Goal: Task Accomplishment & Management: Use online tool/utility

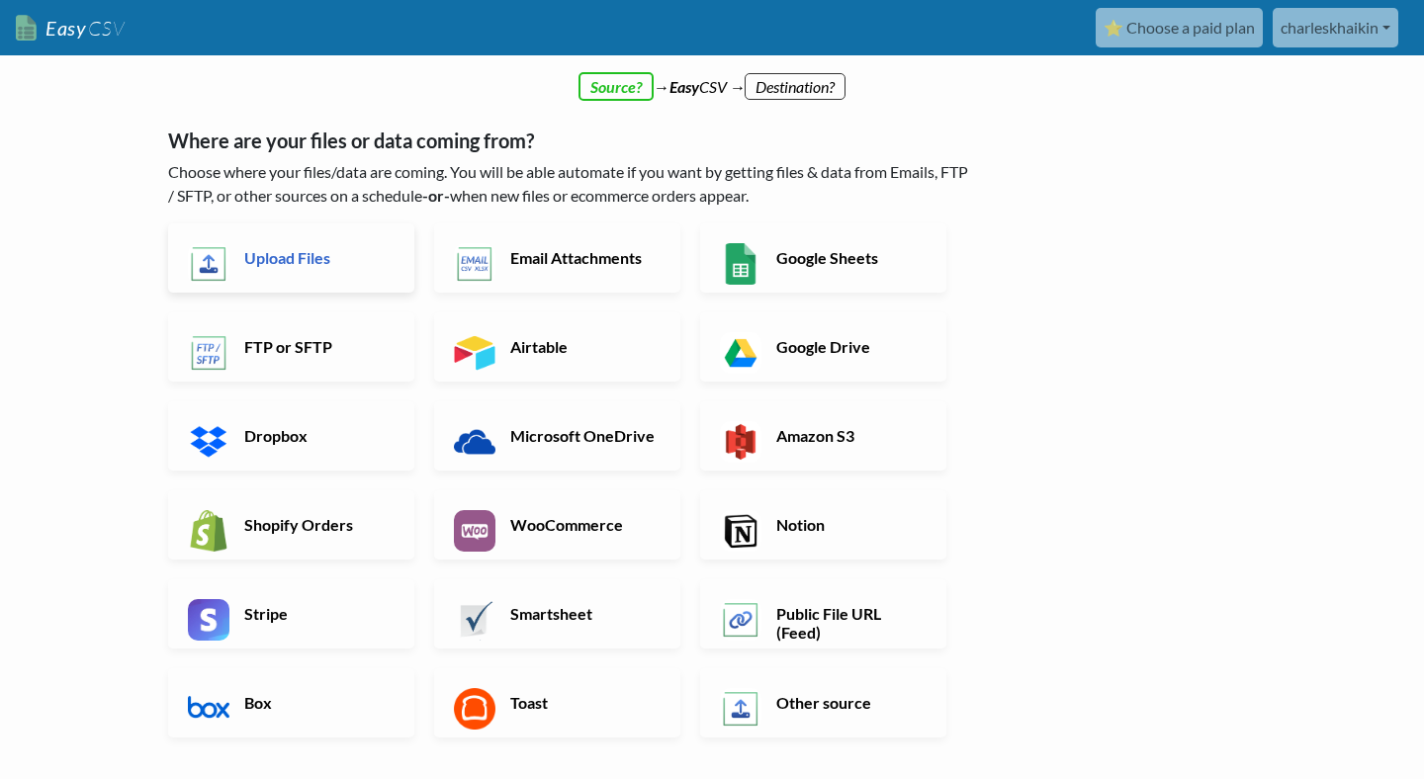
click at [314, 263] on h6 "Upload Files" at bounding box center [316, 257] width 155 height 19
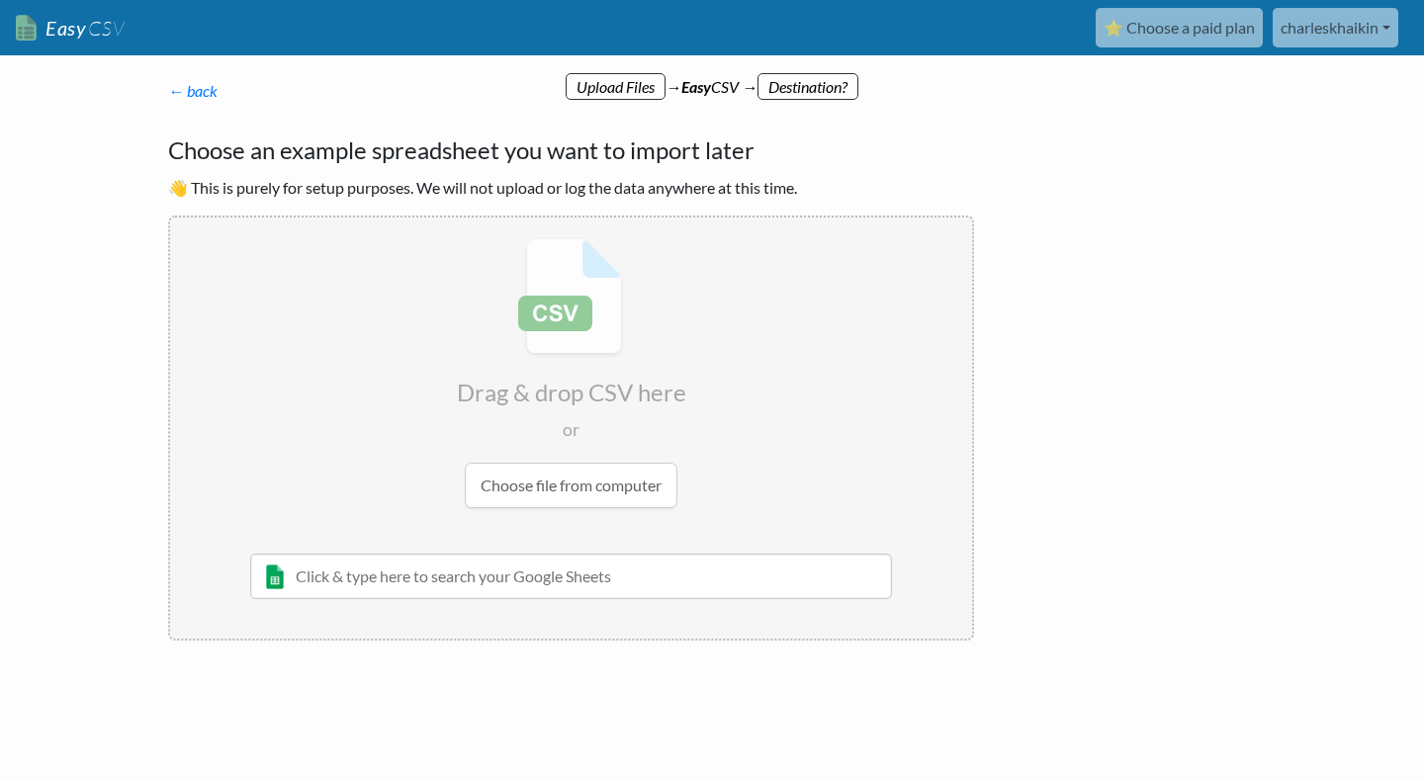
click at [518, 494] on input "file" at bounding box center [571, 374] width 802 height 312
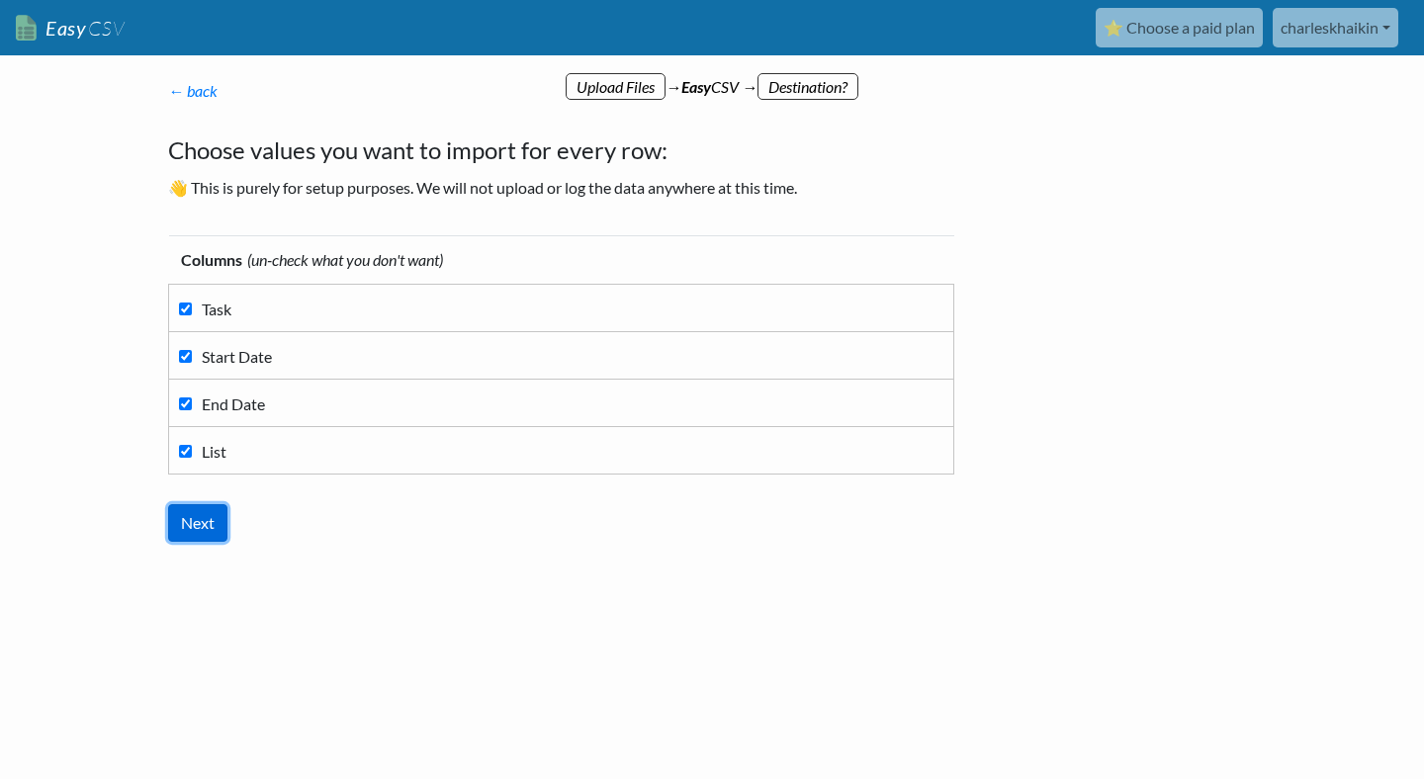
click at [186, 525] on input "Next" at bounding box center [197, 523] width 59 height 38
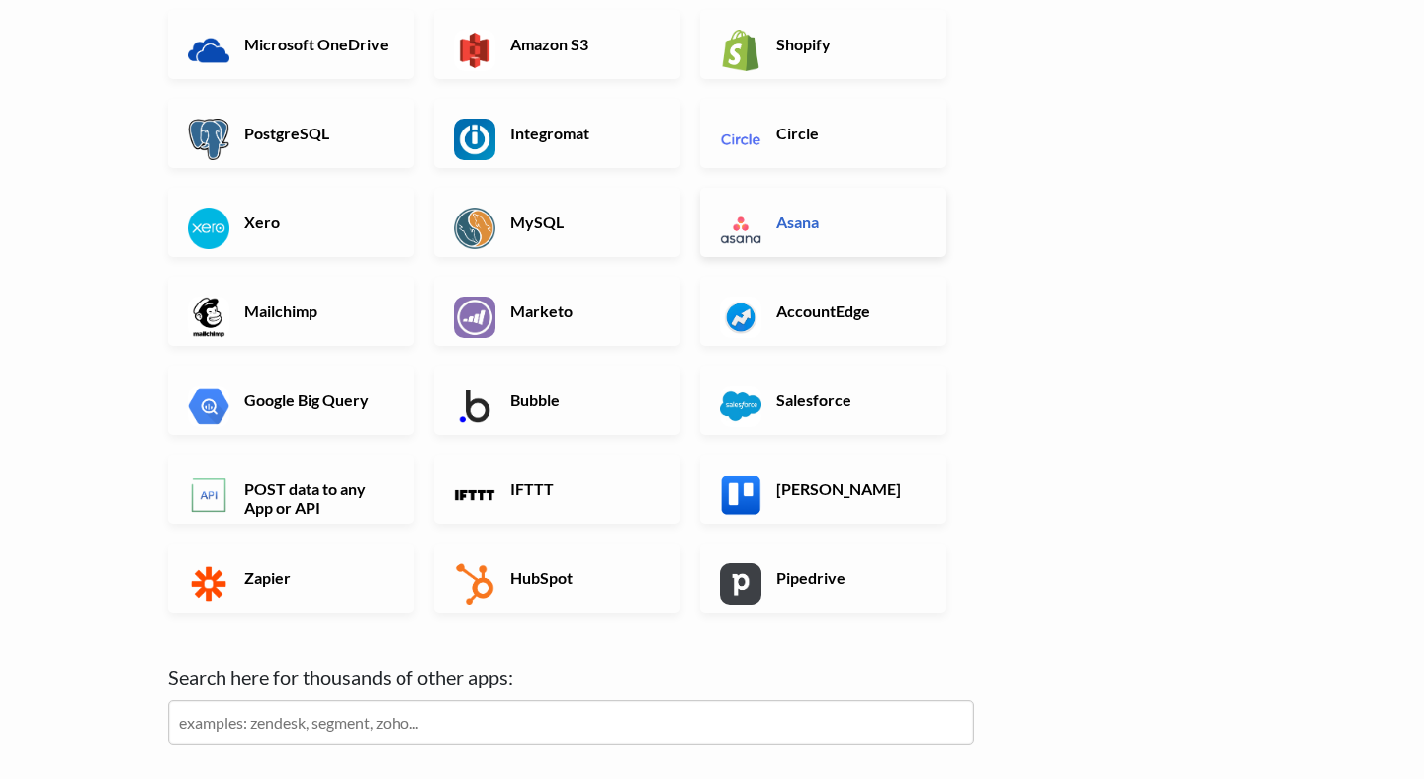
scroll to position [467, 0]
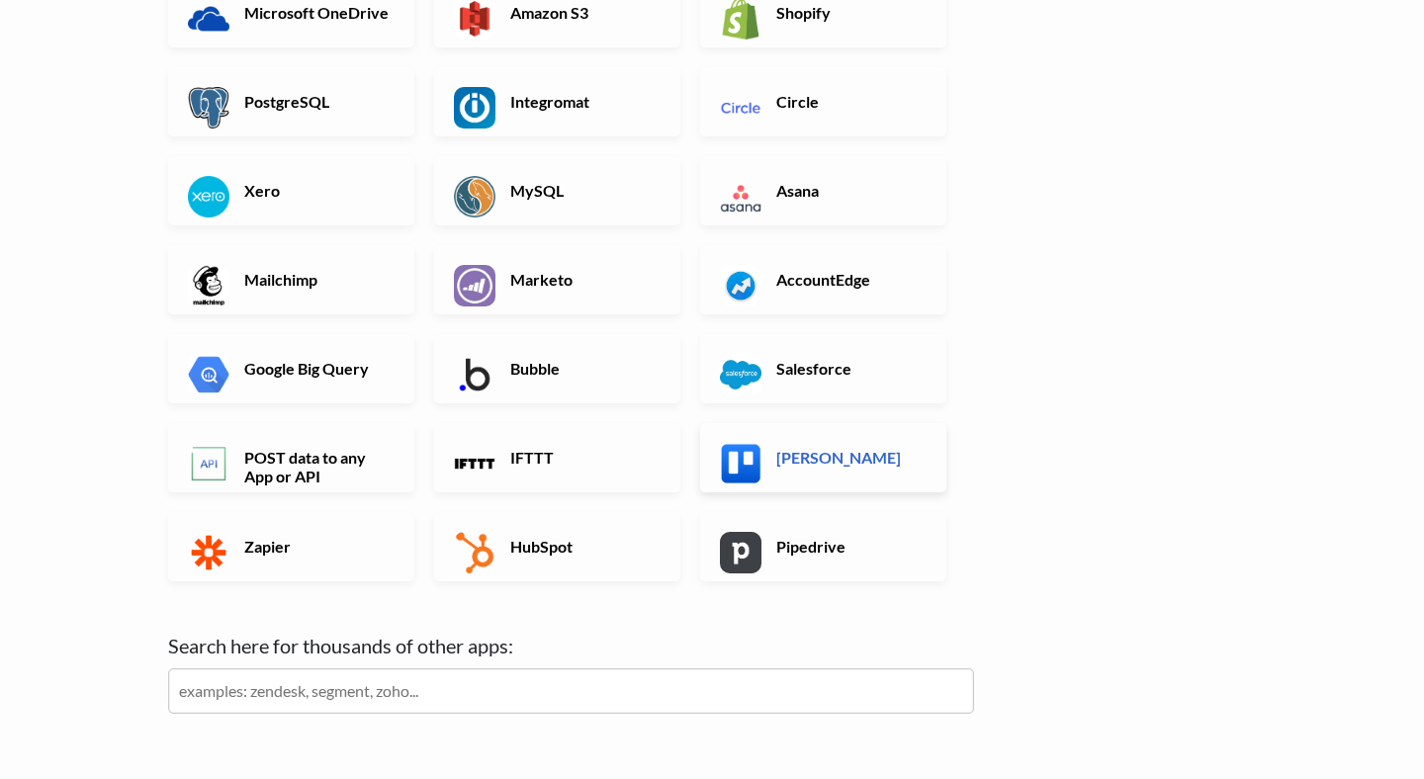
click at [763, 437] on link "Trello" at bounding box center [823, 457] width 246 height 69
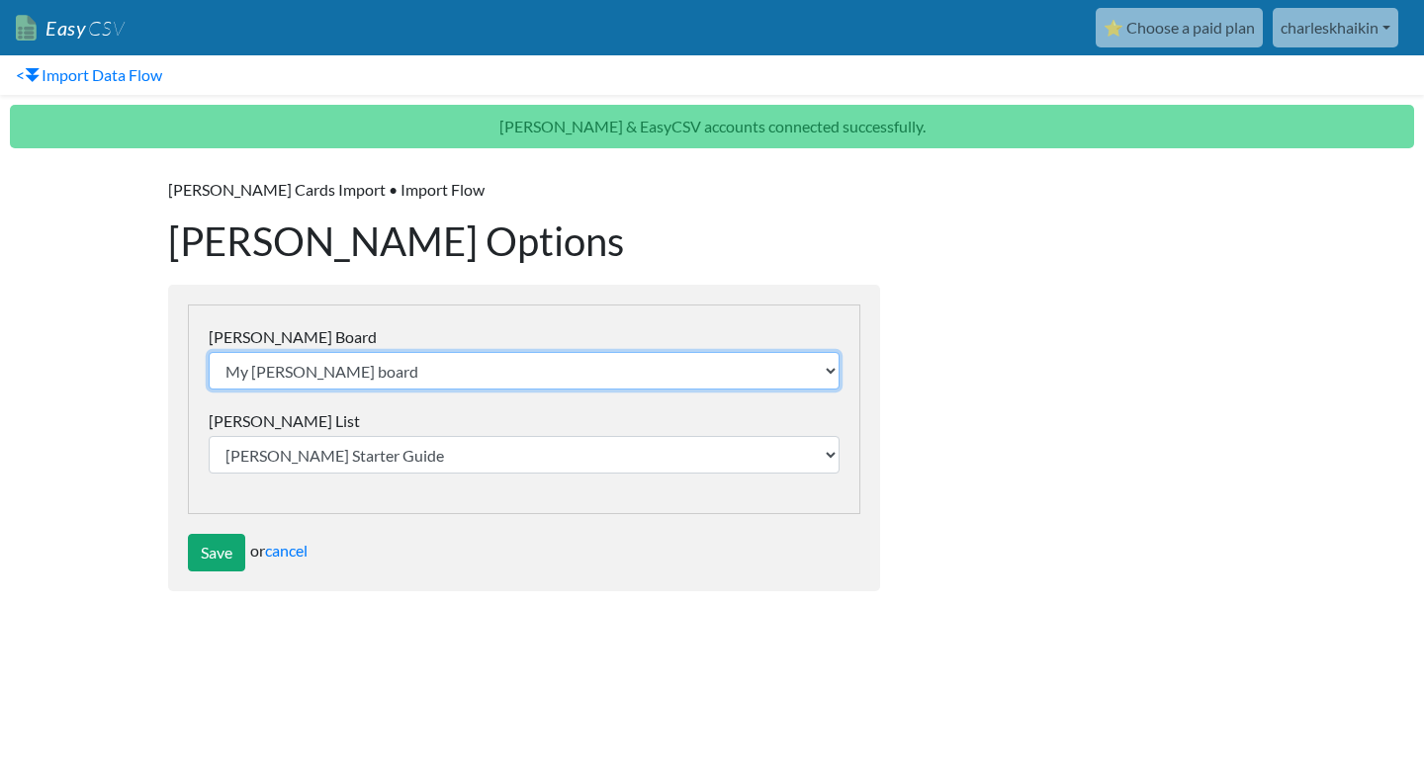
click at [775, 372] on select "My [PERSON_NAME] board" at bounding box center [524, 371] width 631 height 38
click at [209, 352] on select "My [PERSON_NAME] board" at bounding box center [524, 371] width 631 height 38
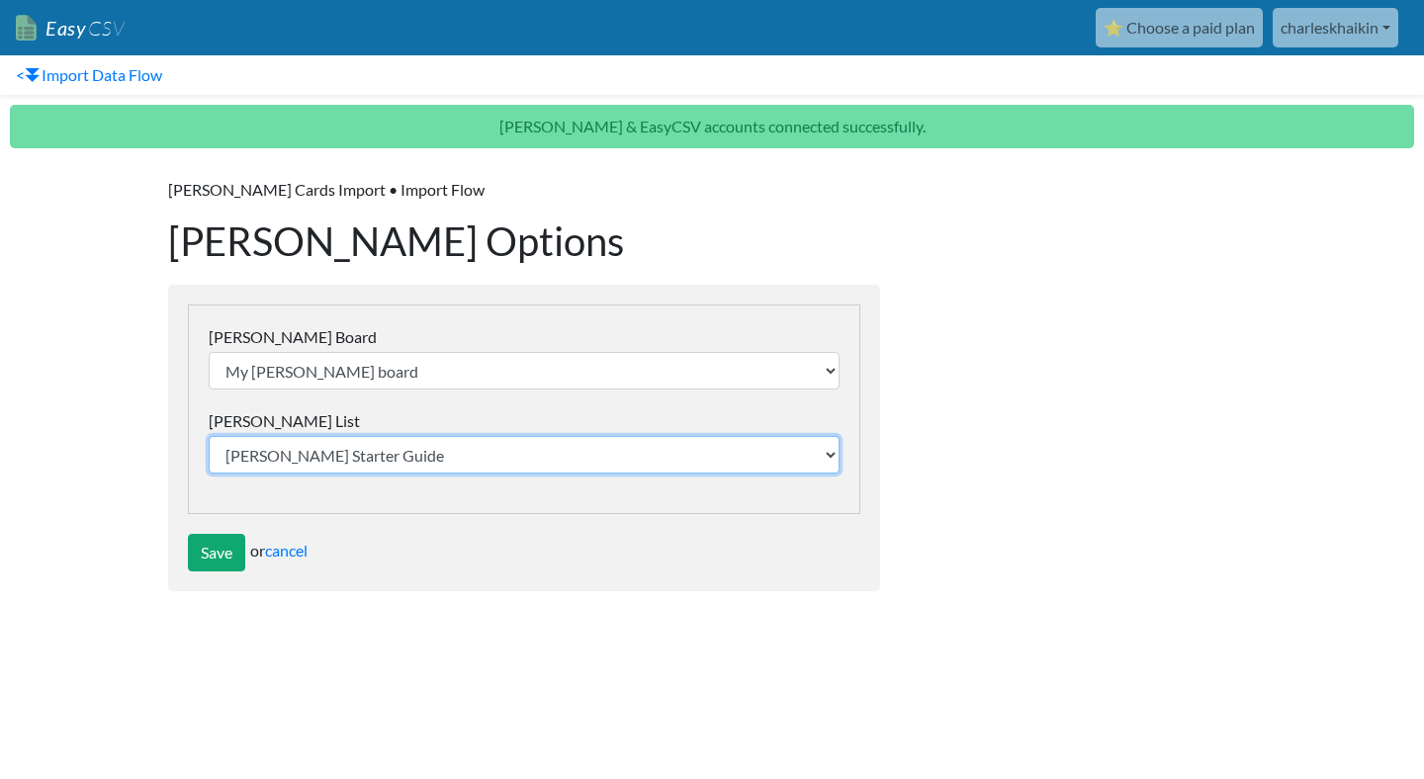
click at [558, 450] on select "[PERSON_NAME] Starter Guide [DATE] This Week Later" at bounding box center [524, 455] width 631 height 38
click at [313, 463] on select "[PERSON_NAME] Starter Guide [DATE] This Week Later" at bounding box center [524, 455] width 631 height 38
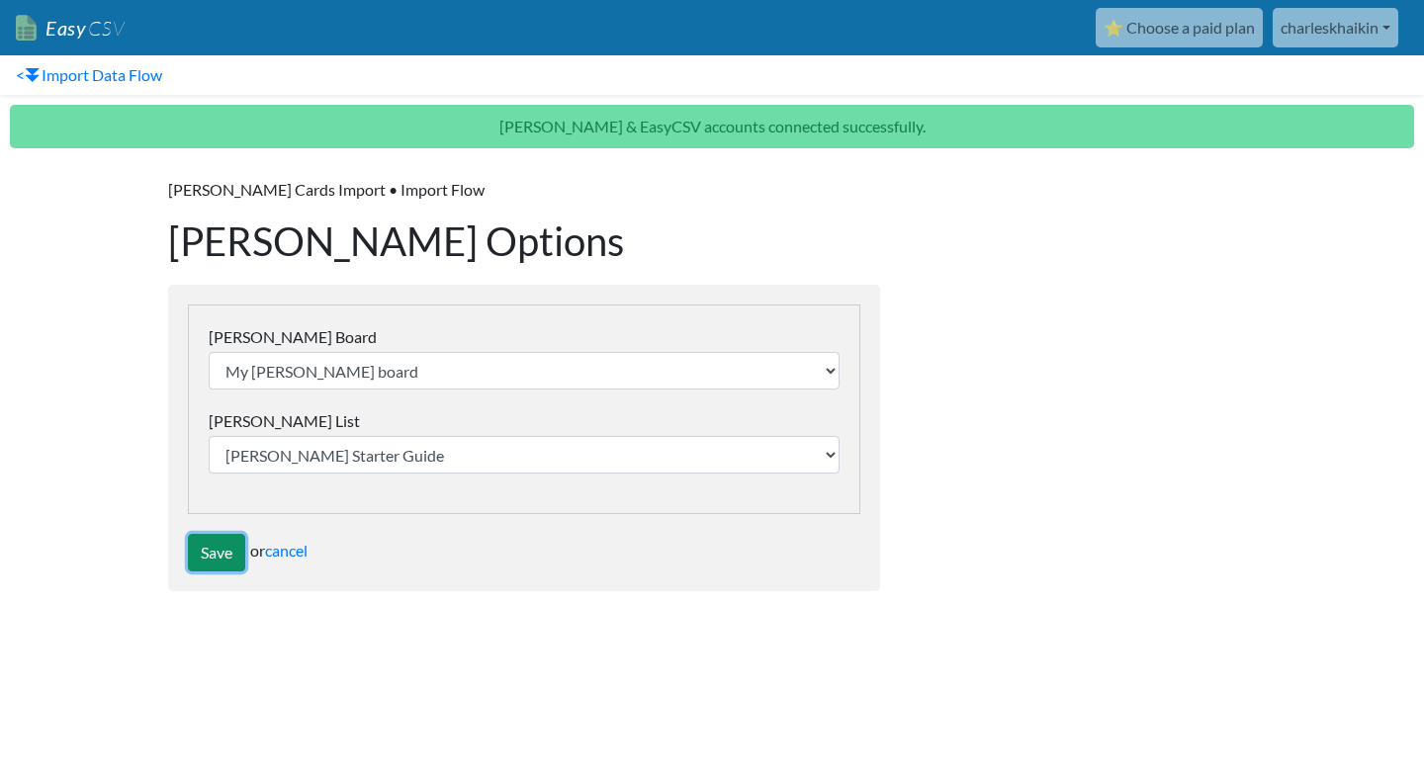
click at [221, 562] on input "Save" at bounding box center [216, 553] width 57 height 38
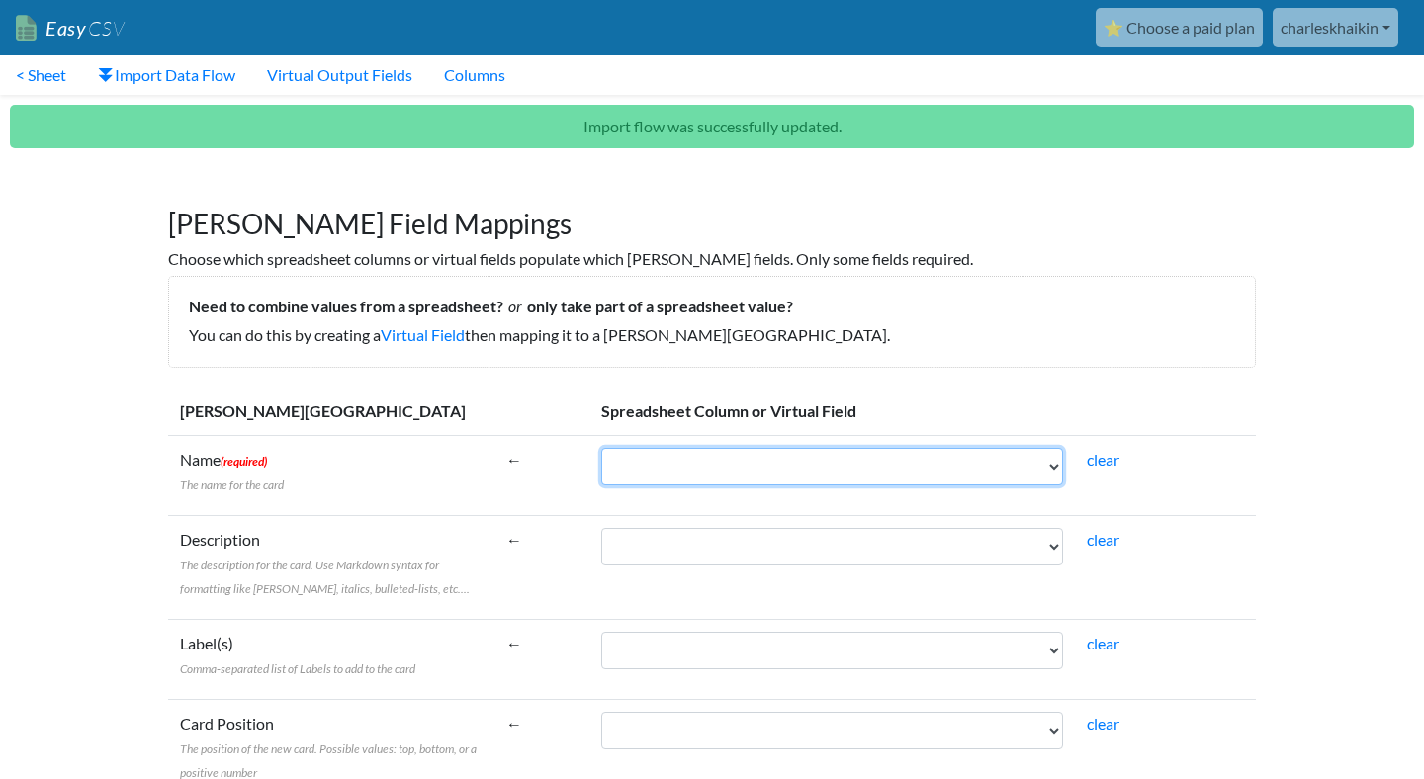
click at [709, 470] on select "Task Start Date End Date List" at bounding box center [832, 467] width 462 height 38
click at [719, 461] on select "Task Start Date End Date List" at bounding box center [832, 467] width 462 height 38
click at [618, 477] on select "Task Start Date End Date List" at bounding box center [832, 467] width 462 height 38
select select "cr_746327"
click at [601, 448] on select "Task Start Date End Date List" at bounding box center [832, 467] width 462 height 38
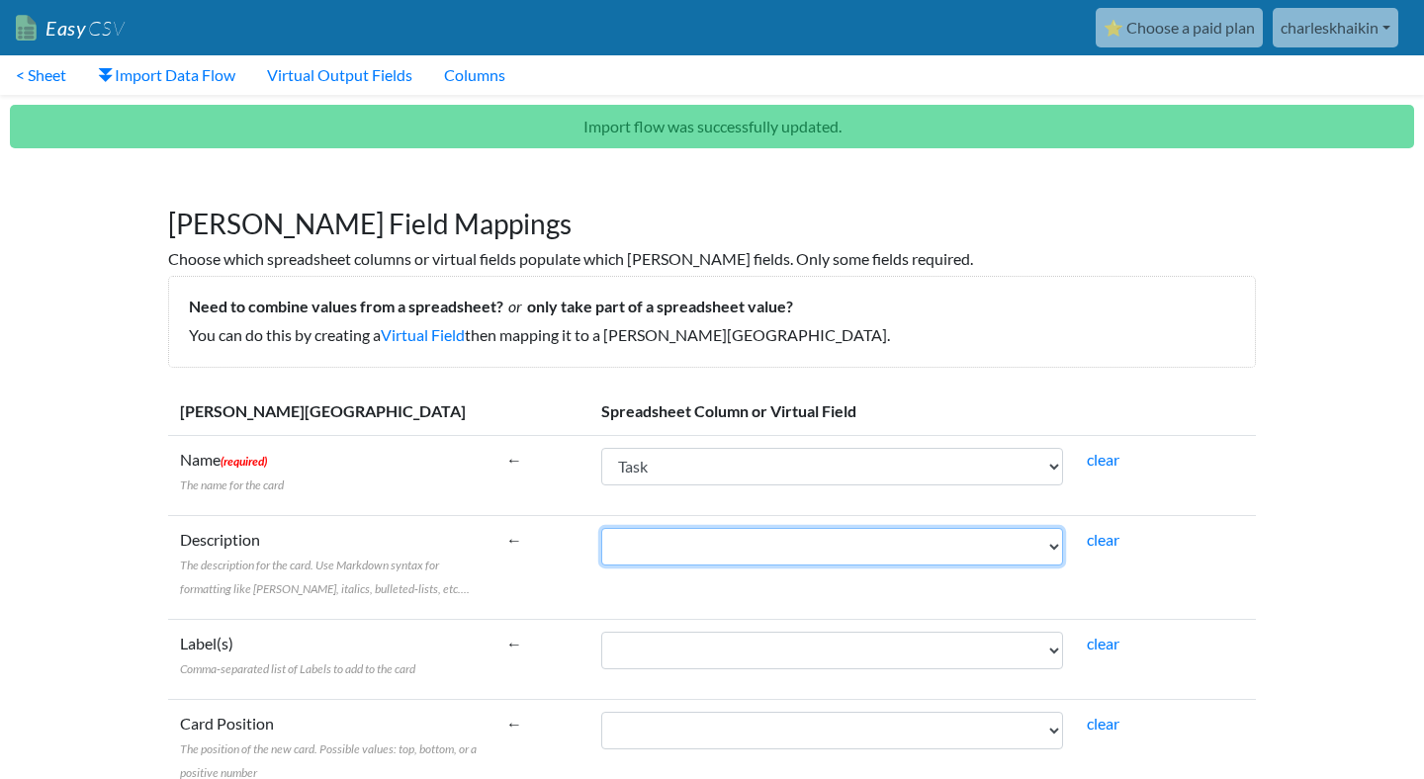
click at [632, 552] on select "Task Start Date End Date List" at bounding box center [832, 547] width 462 height 38
select select "cr_746328"
click at [601, 528] on select "Task Start Date End Date List" at bounding box center [832, 547] width 462 height 38
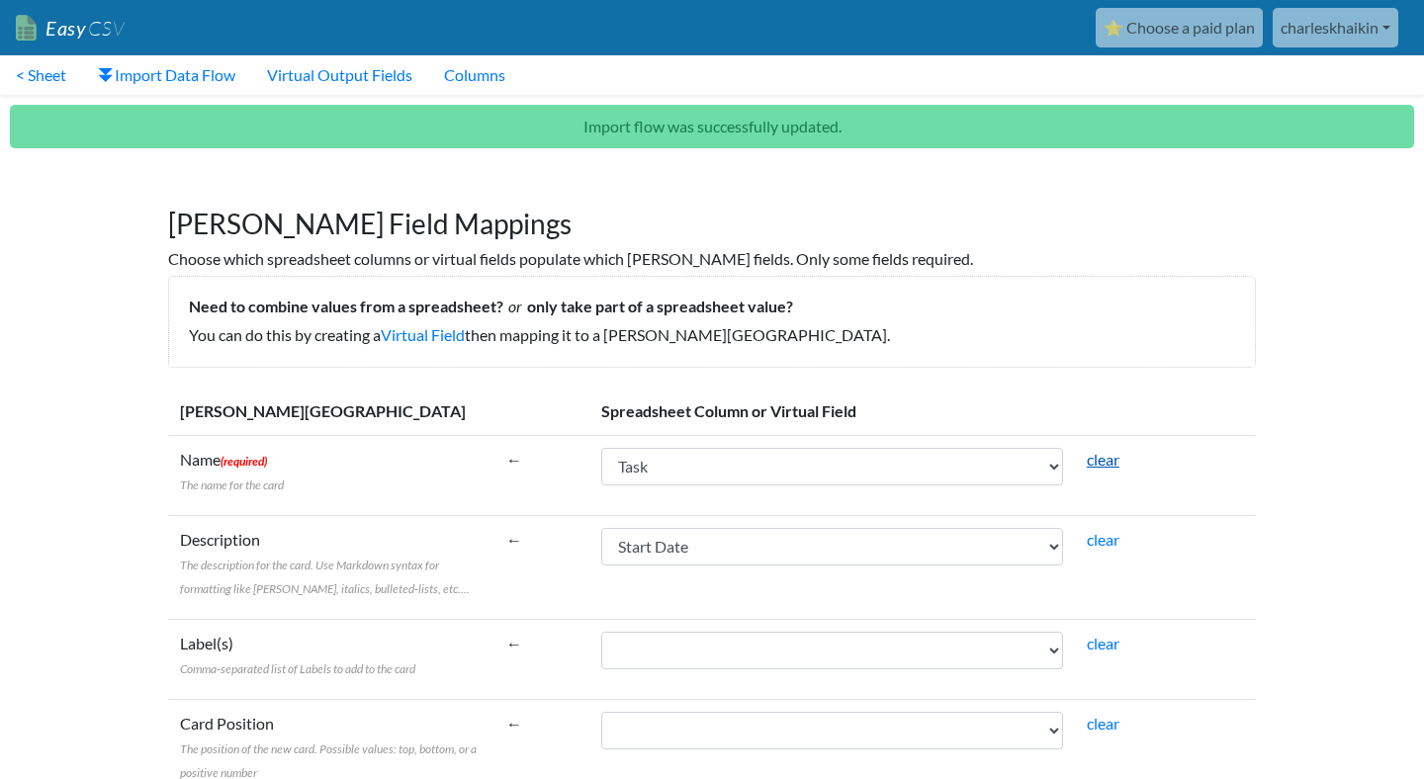
click at [1113, 462] on link "clear" at bounding box center [1103, 459] width 33 height 19
select select
click at [1103, 539] on link "clear" at bounding box center [1103, 539] width 33 height 19
select select
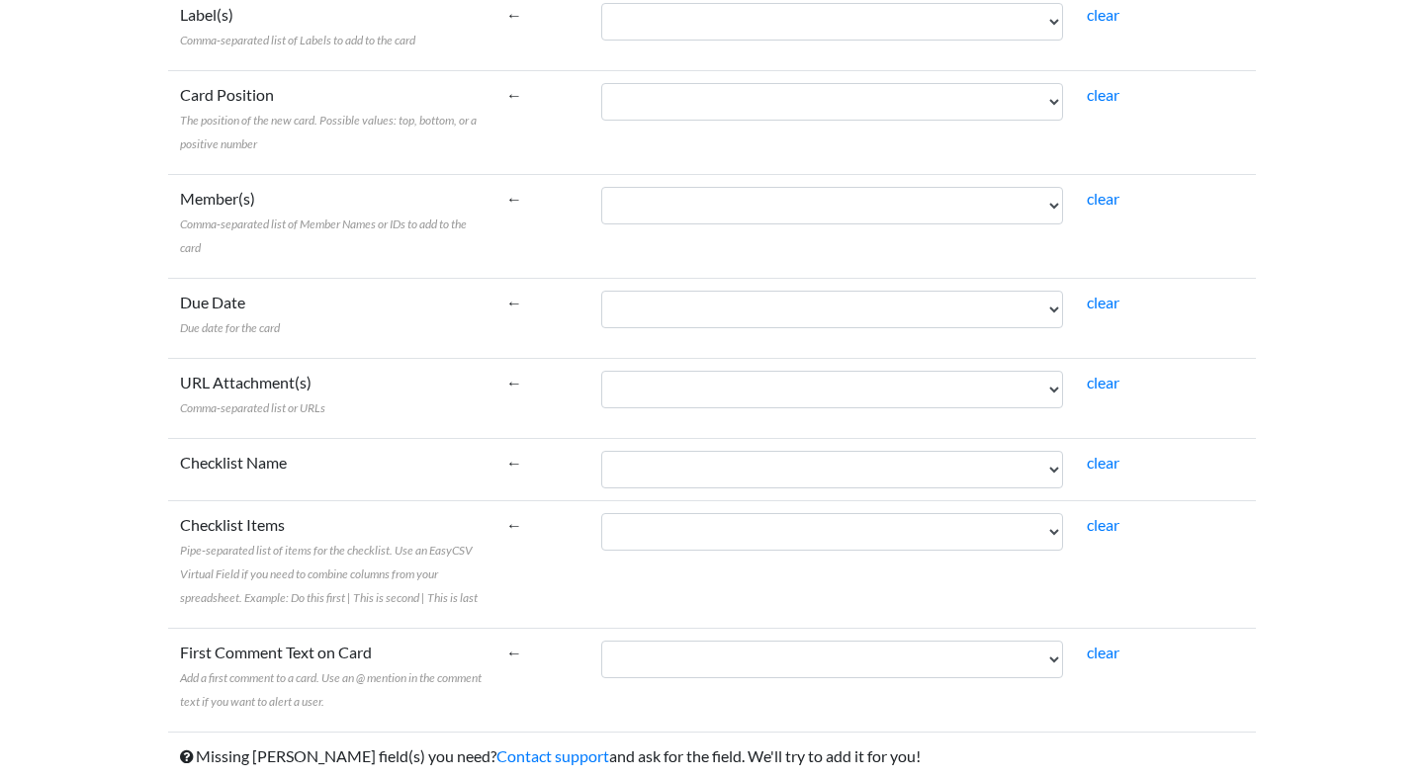
scroll to position [703, 0]
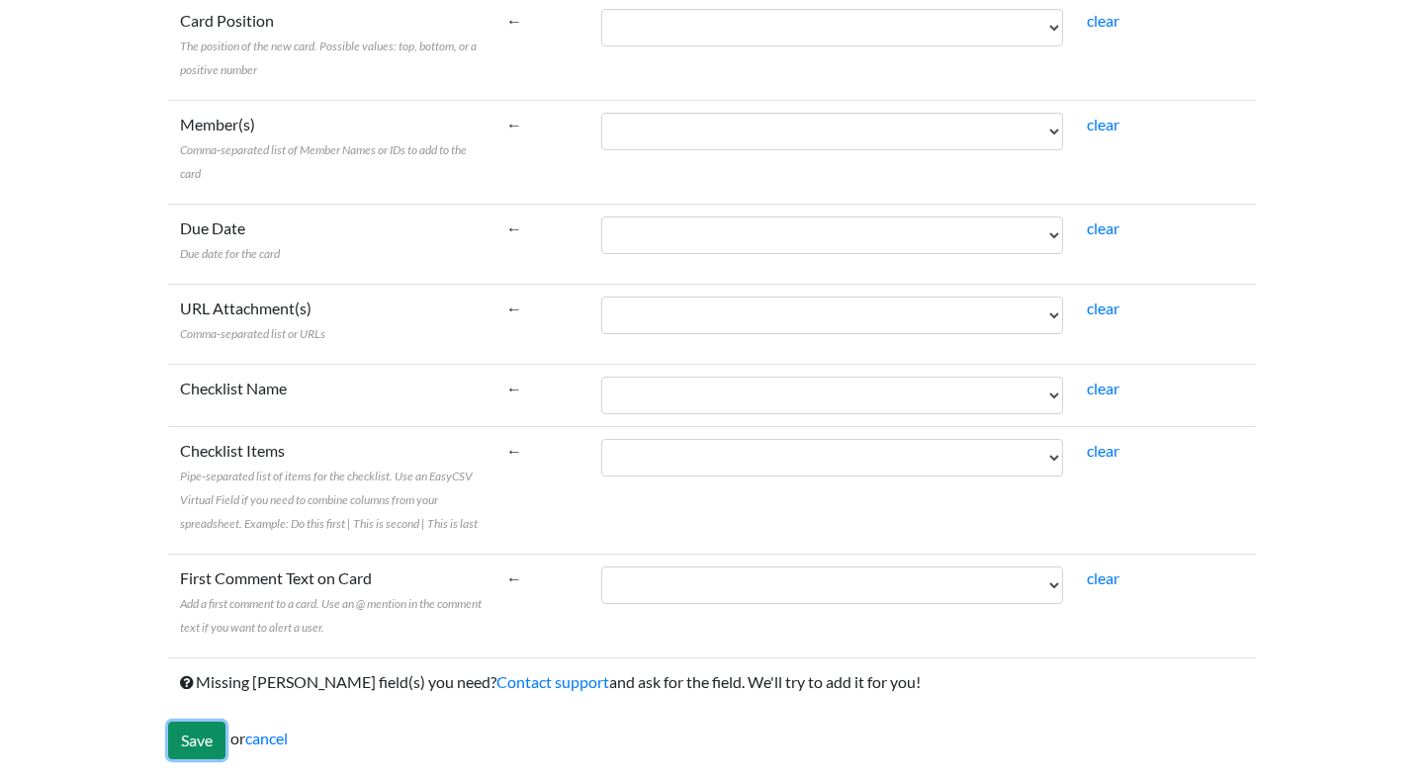
click at [210, 737] on input "Save" at bounding box center [196, 741] width 57 height 38
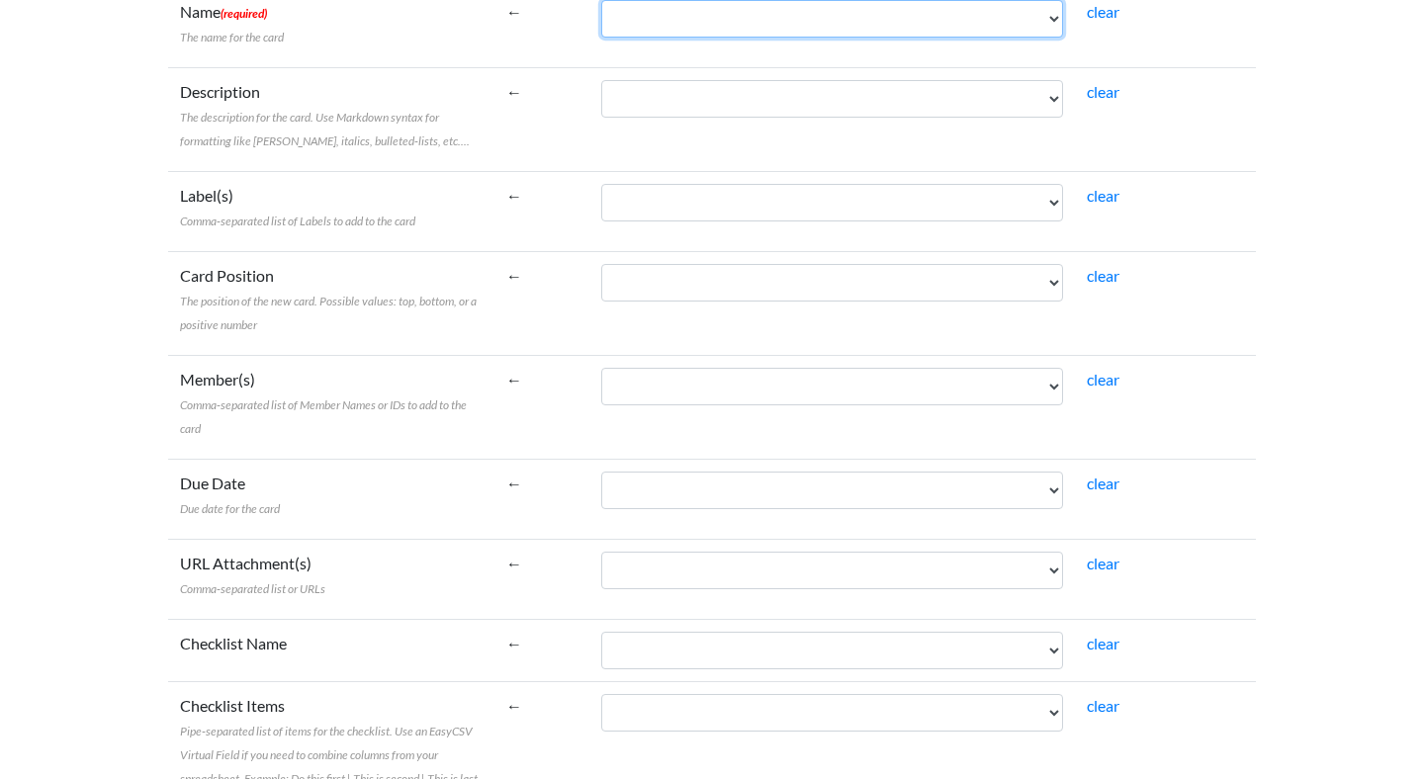
scroll to position [0, 0]
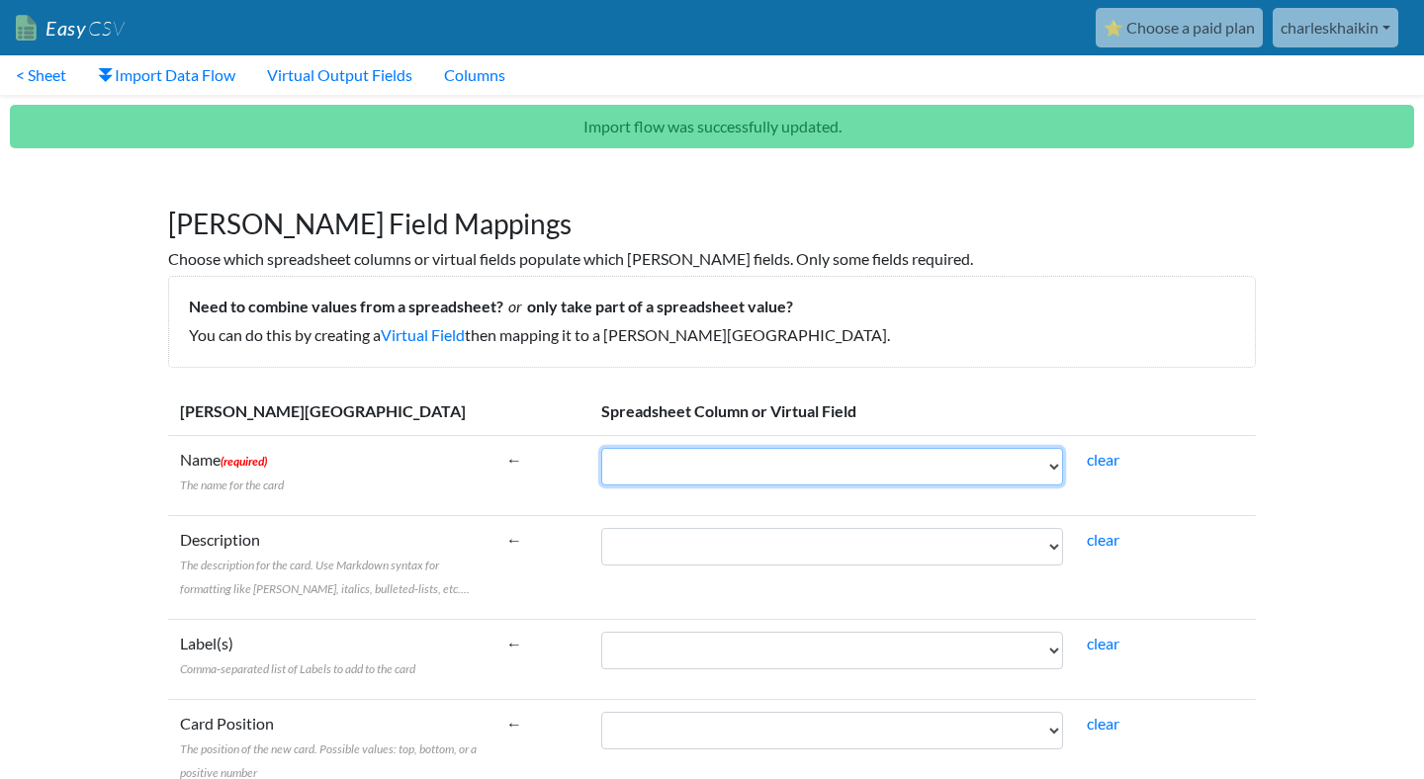
click at [661, 466] on select "Task Start Date End Date List" at bounding box center [832, 467] width 462 height 38
select select "cr_746327"
click at [601, 448] on select "Task Start Date End Date List" at bounding box center [832, 467] width 462 height 38
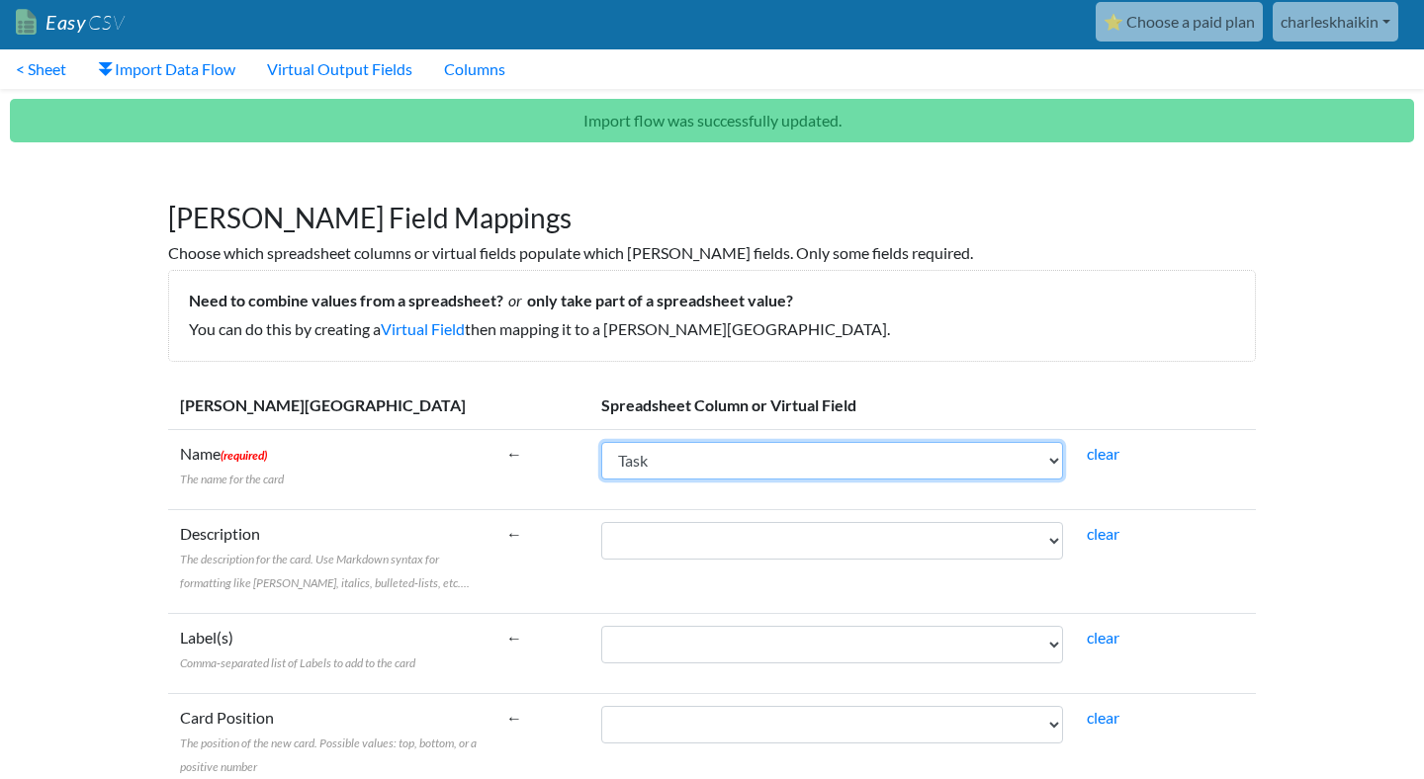
scroll to position [703, 0]
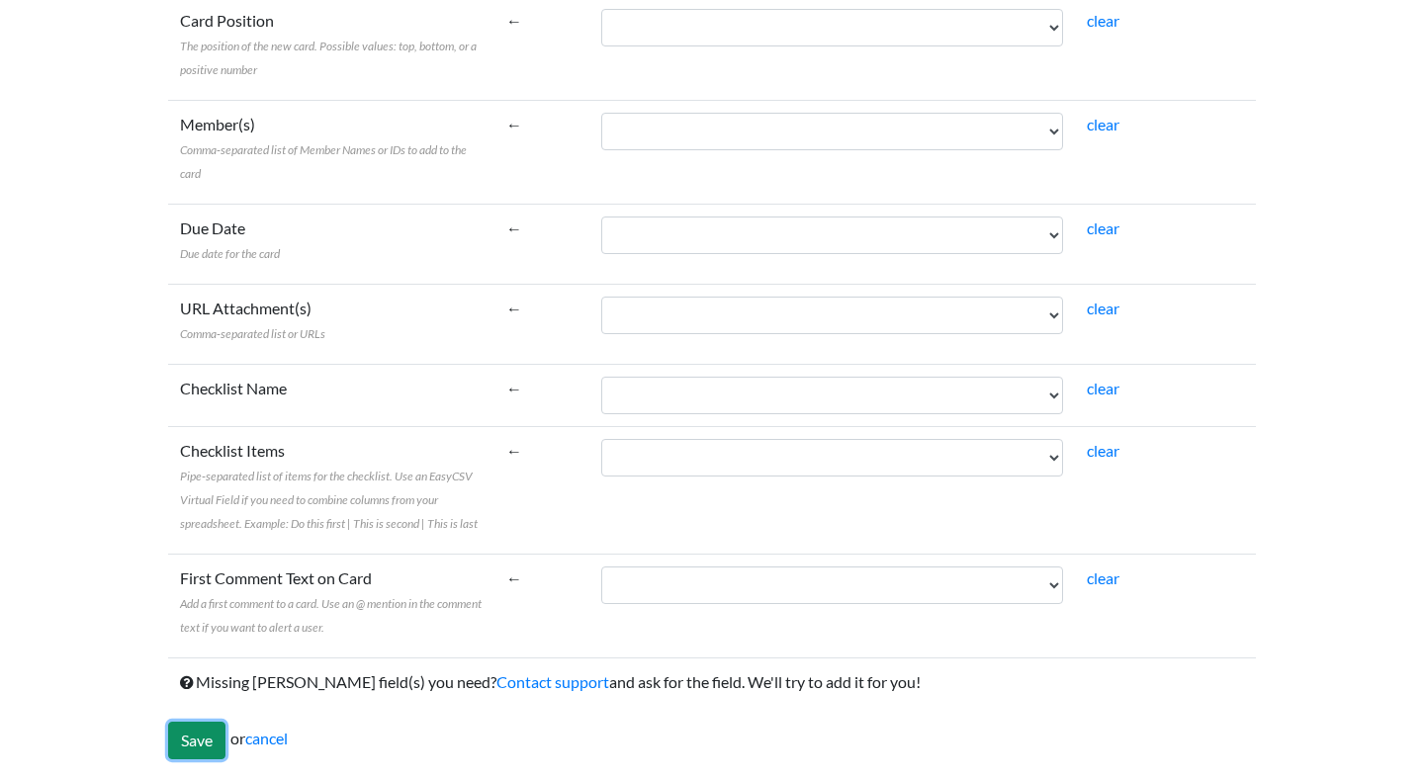
click at [201, 757] on input "Save" at bounding box center [196, 741] width 57 height 38
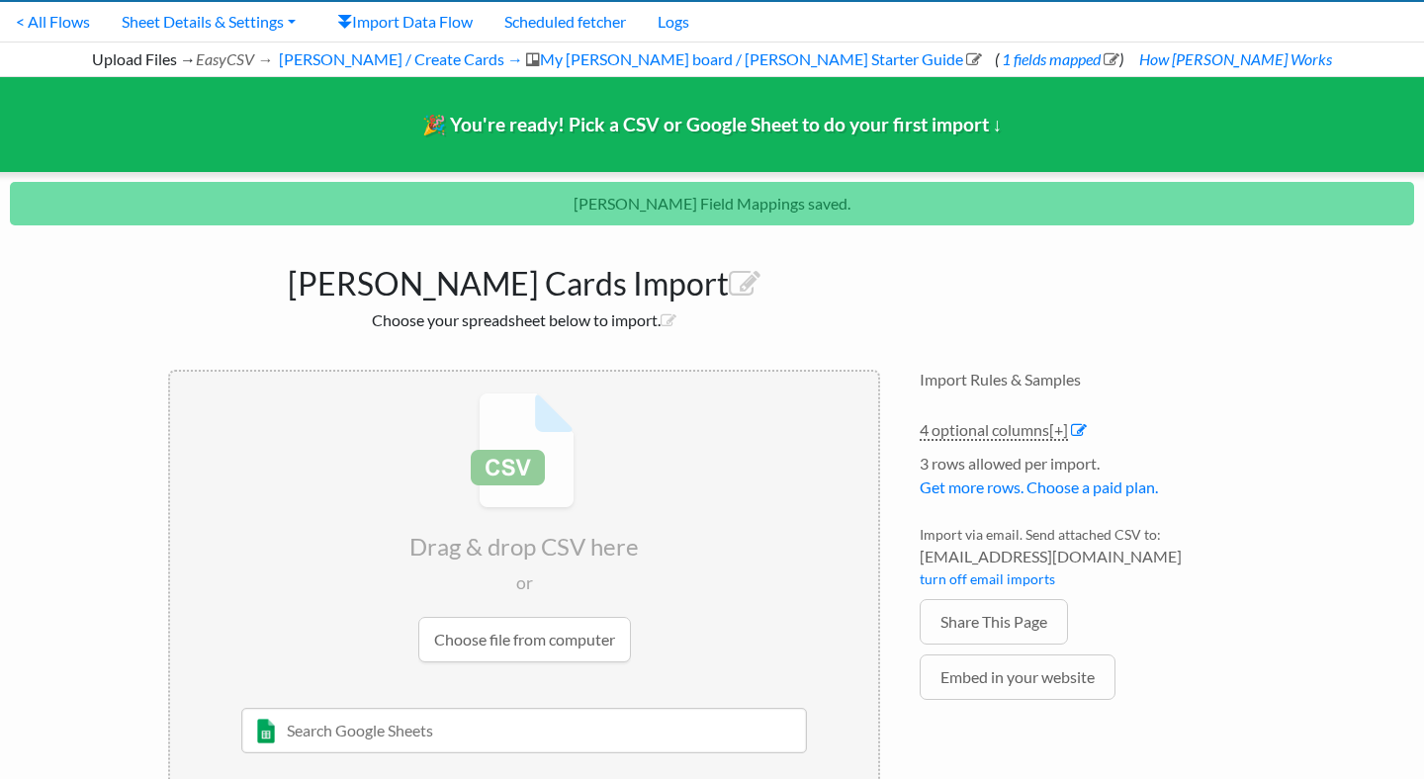
scroll to position [105, 0]
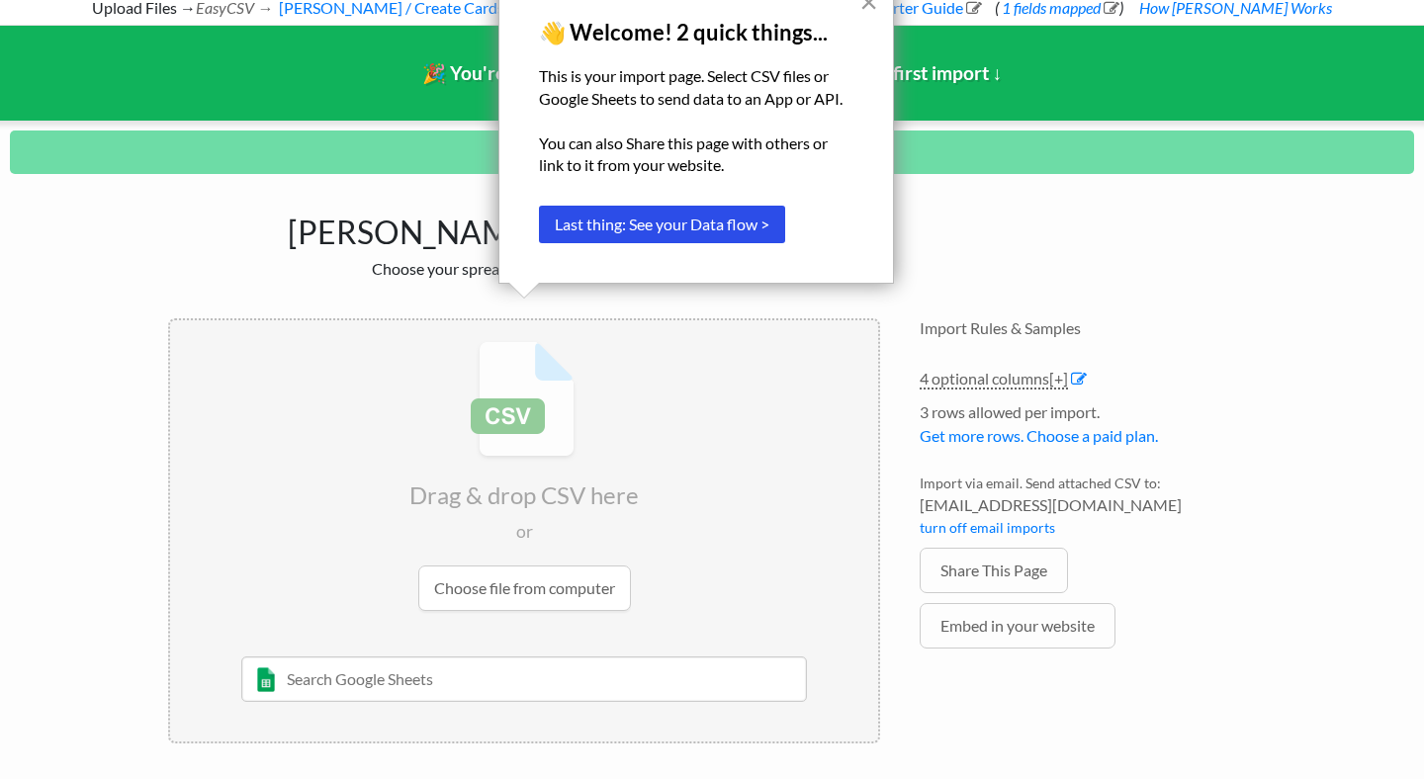
click at [875, 6] on button "×" at bounding box center [868, 2] width 19 height 32
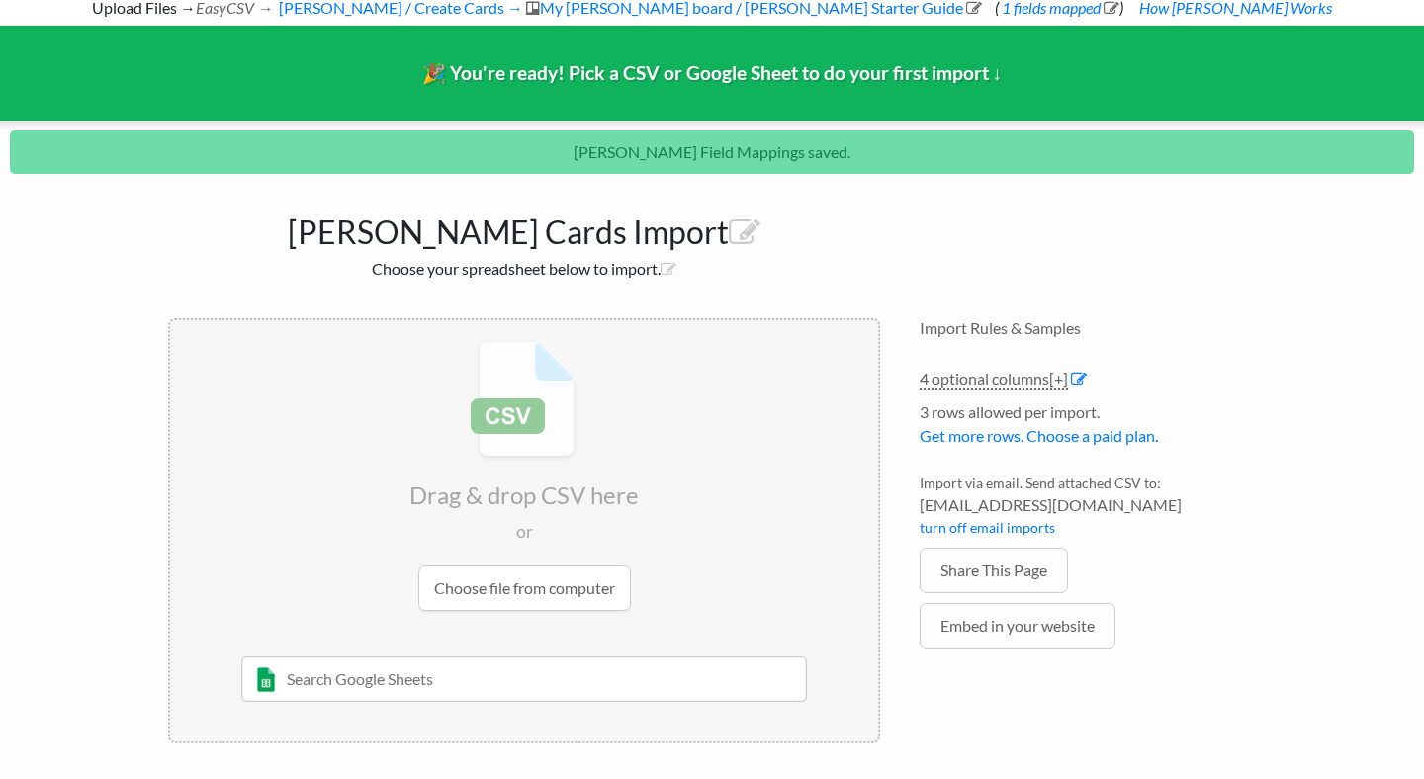
click at [515, 593] on input "file" at bounding box center [524, 476] width 708 height 312
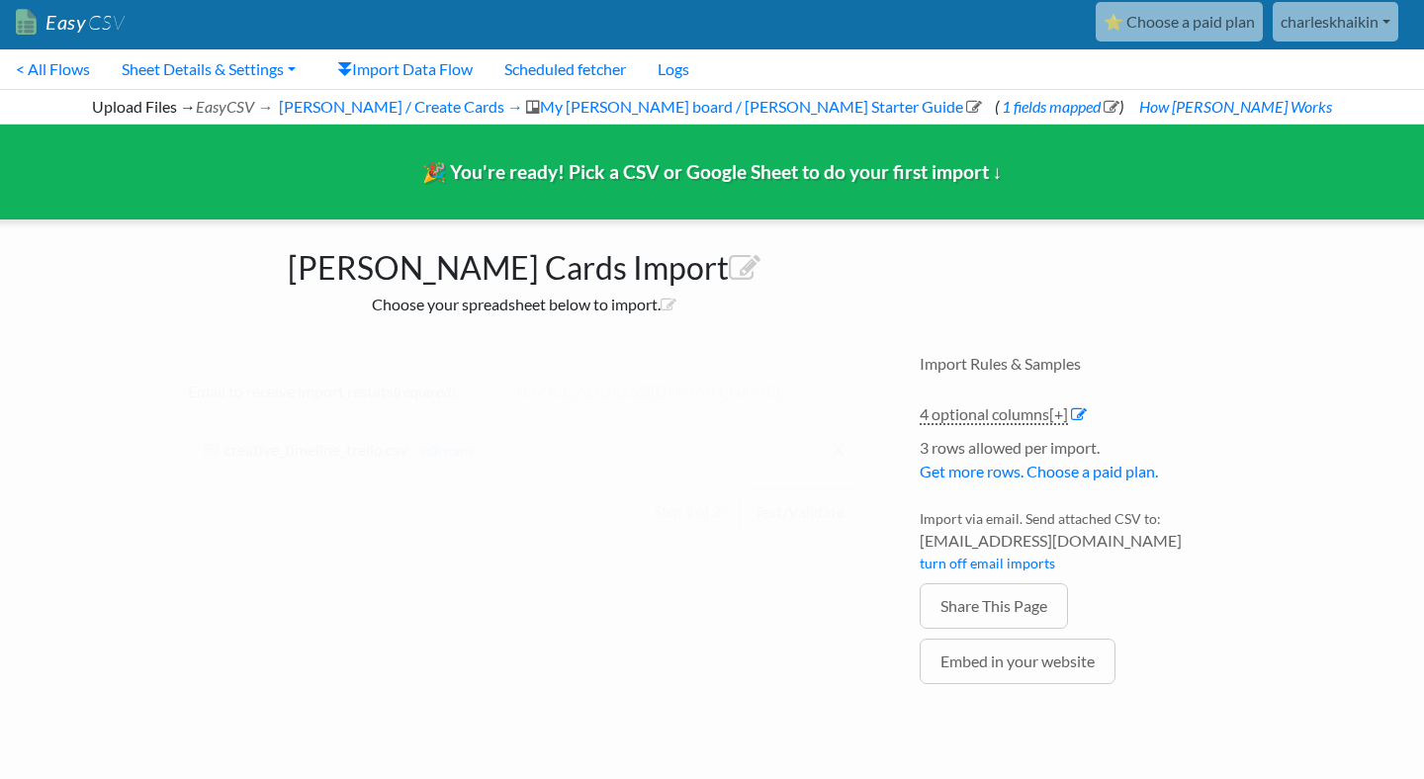
scroll to position [6, 0]
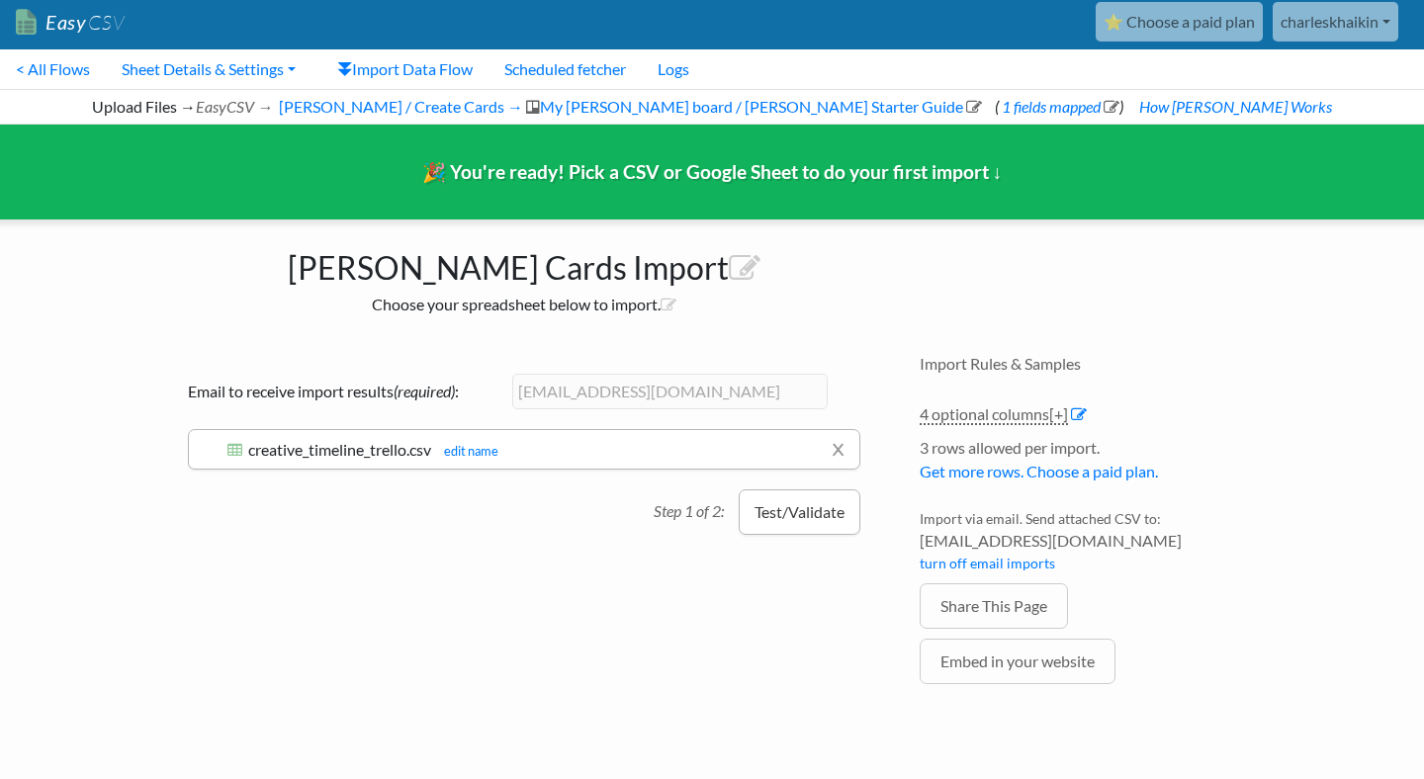
click at [793, 506] on button "Test/Validate" at bounding box center [800, 512] width 122 height 45
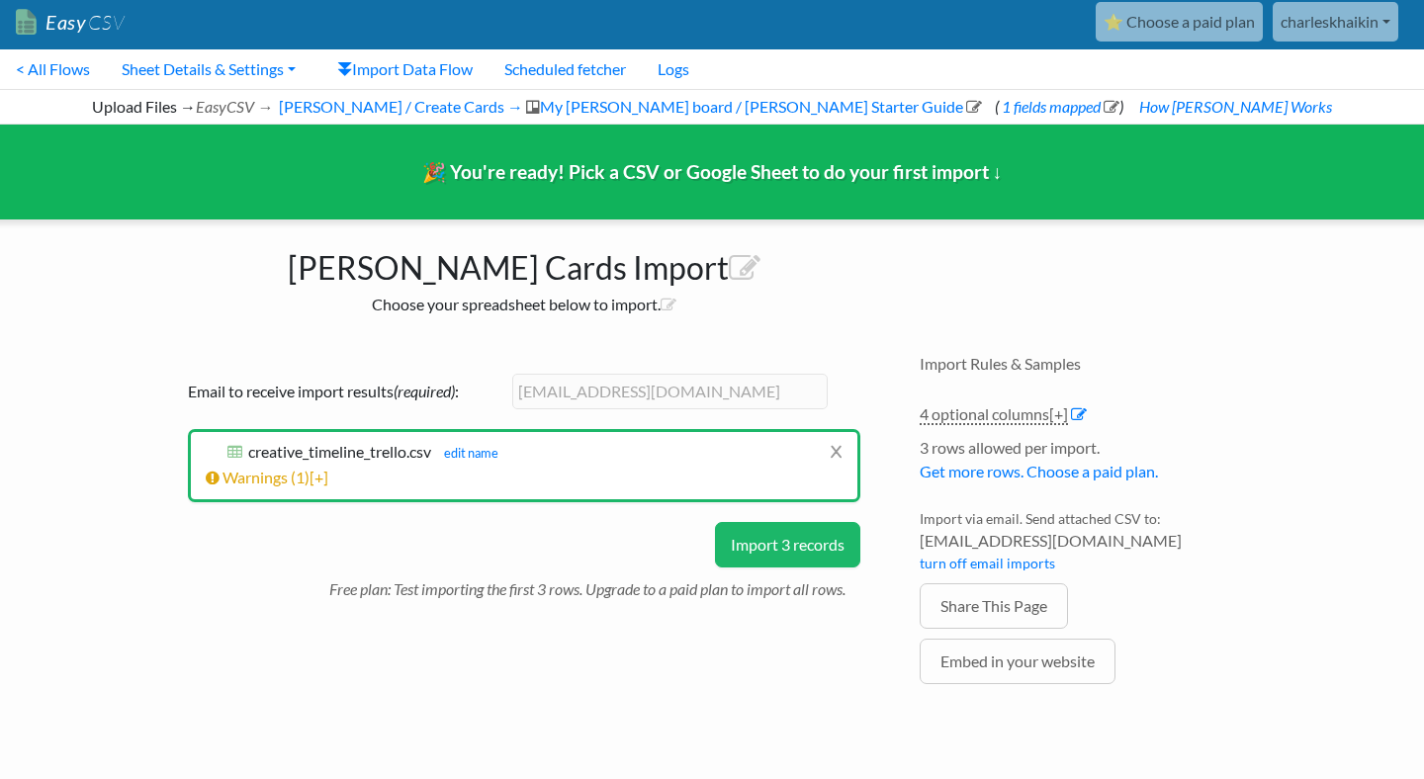
click at [777, 543] on button "Import 3 records" at bounding box center [787, 544] width 145 height 45
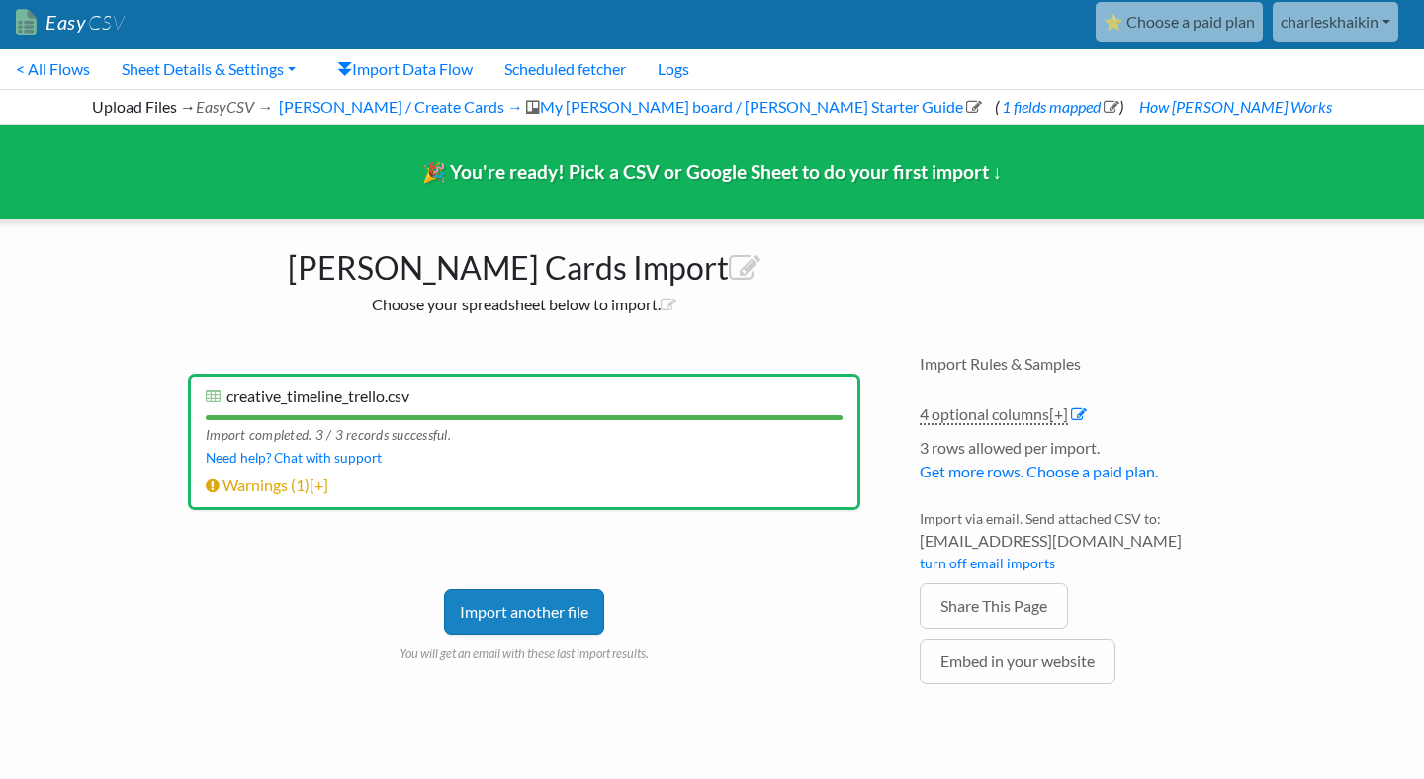
click at [430, 404] on h6 "creative_timeline_trello.csv creative_timeline_trello.csv edit name" at bounding box center [524, 396] width 637 height 19
click at [534, 399] on h6 "creative_timeline_trello.csv creative_timeline_trello.csv edit name" at bounding box center [524, 396] width 637 height 19
click at [999, 112] on link "1 fields mapped" at bounding box center [1059, 106] width 121 height 19
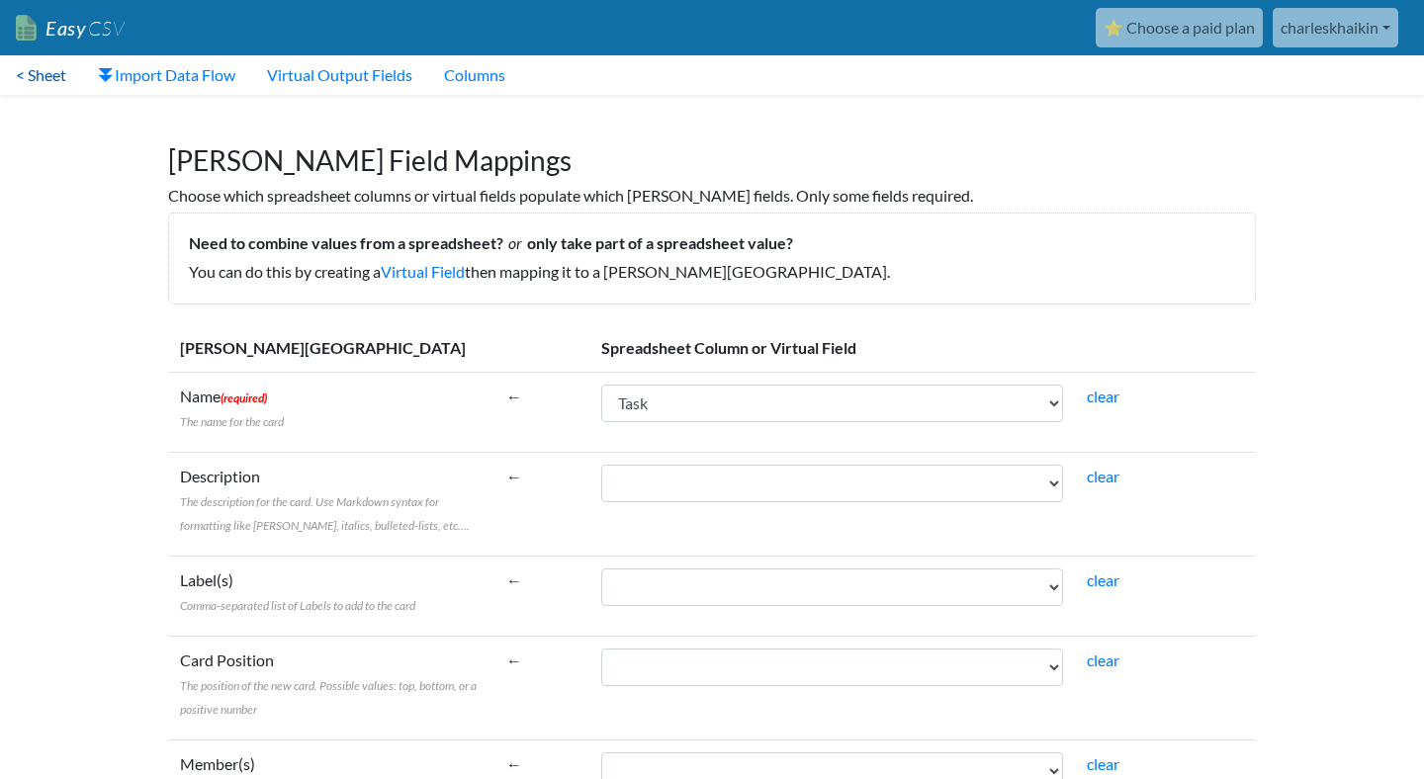
click at [30, 92] on link "< Sheet" at bounding box center [41, 75] width 82 height 40
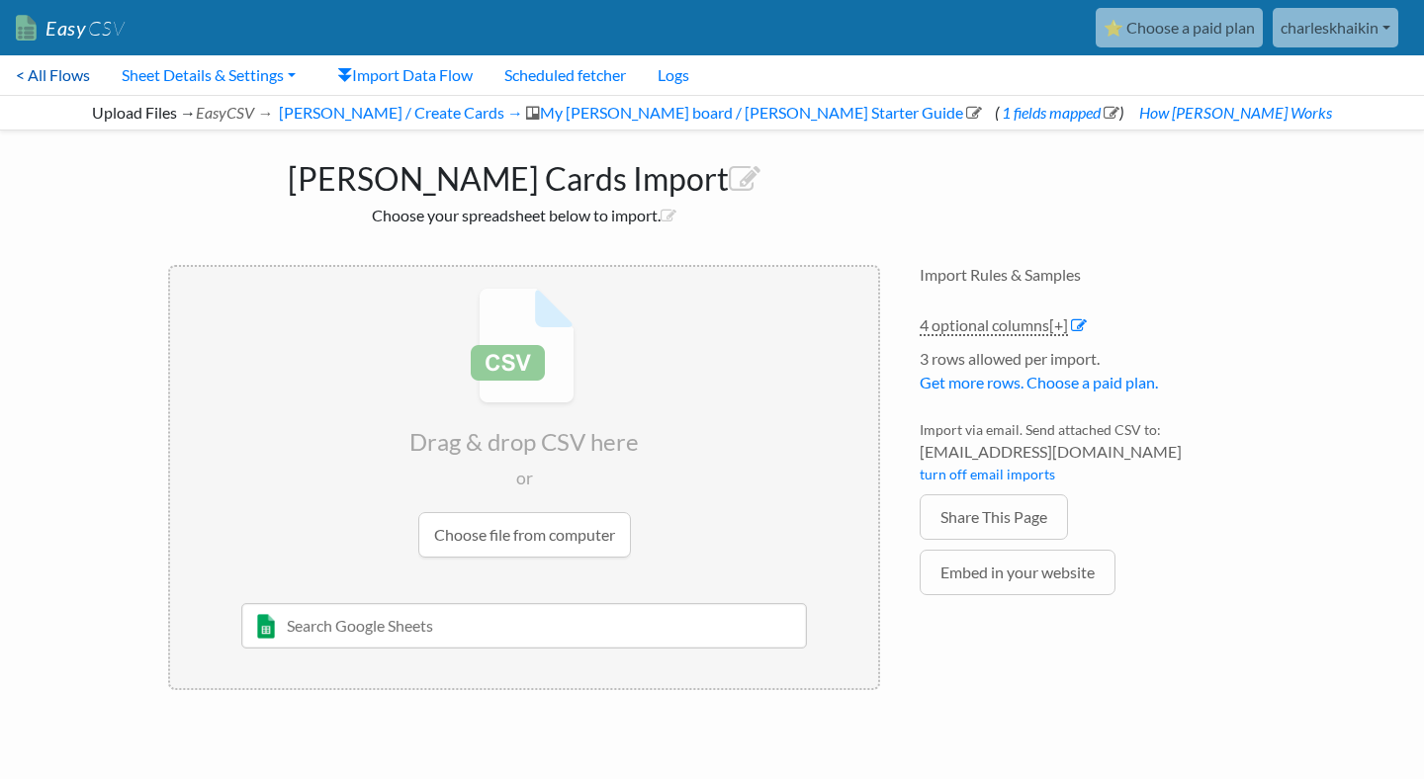
click at [30, 74] on link "< All Flows" at bounding box center [53, 75] width 106 height 40
